Goal: Task Accomplishment & Management: Use online tool/utility

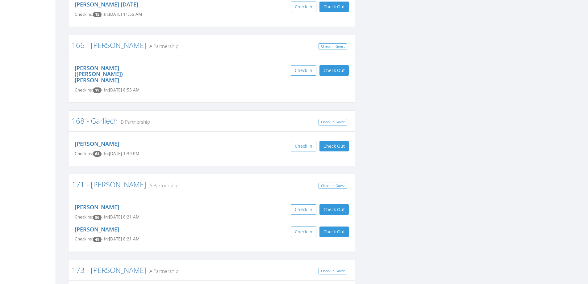
scroll to position [494, 0]
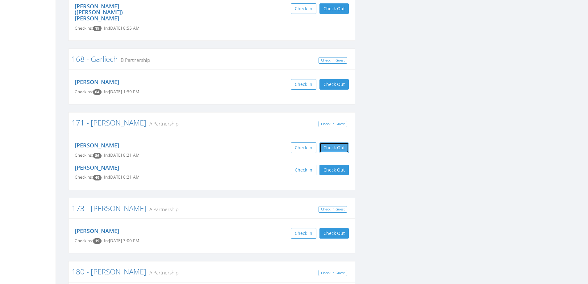
click at [323, 142] on button "Check Out" at bounding box center [333, 147] width 29 height 10
click at [328, 164] on button "Check Out" at bounding box center [333, 169] width 29 height 10
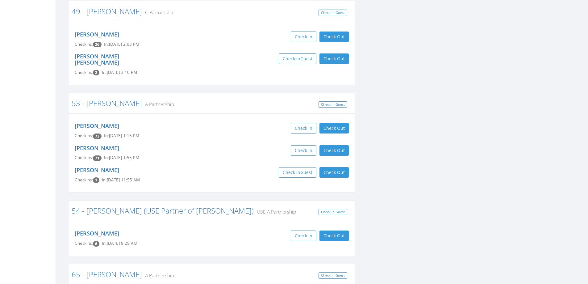
scroll to position [1313, 0]
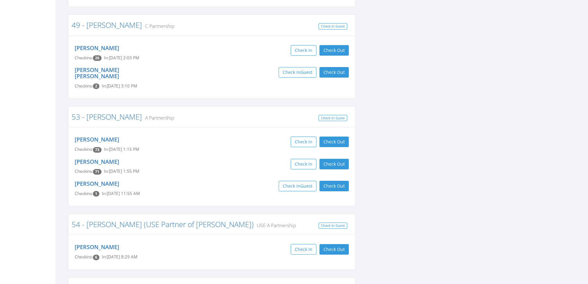
click at [166, 64] on div "Carrigan Morabito Checkins: 2 In: Oct 3, 3:10 PM Check in Guest Check Out Check…" at bounding box center [211, 78] width 283 height 28
click at [334, 180] on button "Check Out" at bounding box center [333, 185] width 29 height 10
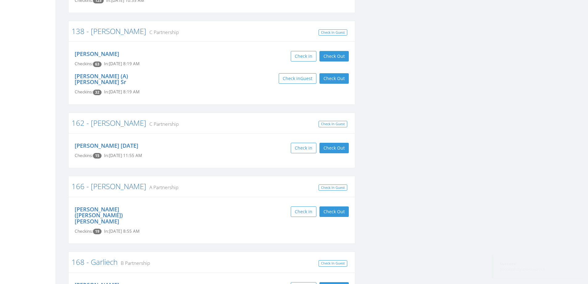
scroll to position [264, 0]
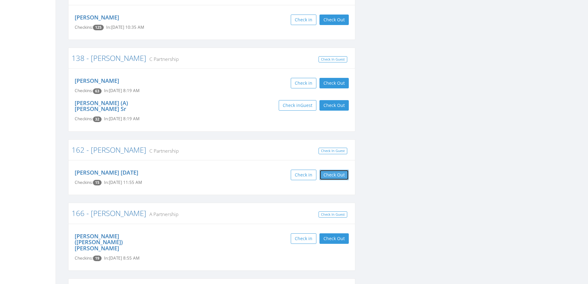
click at [337, 170] on button "Check Out" at bounding box center [333, 174] width 29 height 10
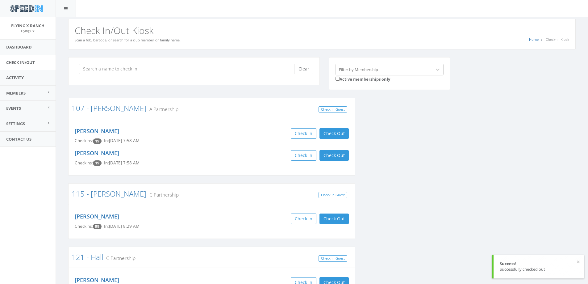
scroll to position [0, 0]
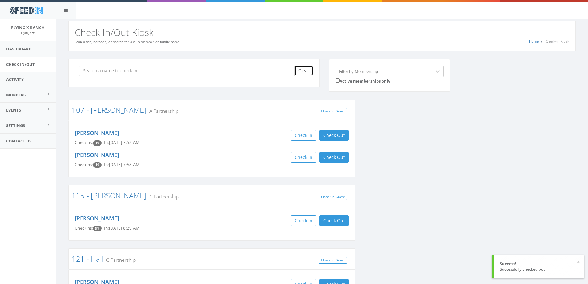
click at [309, 73] on button "Clear" at bounding box center [303, 70] width 19 height 10
click at [24, 45] on link "Dashboard" at bounding box center [28, 48] width 56 height 15
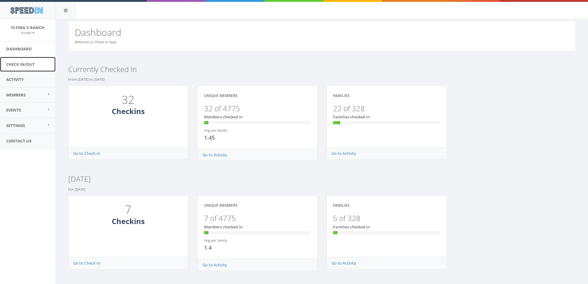
click at [22, 64] on link "Check In/Out" at bounding box center [28, 64] width 56 height 15
